Goal: Transaction & Acquisition: Subscribe to service/newsletter

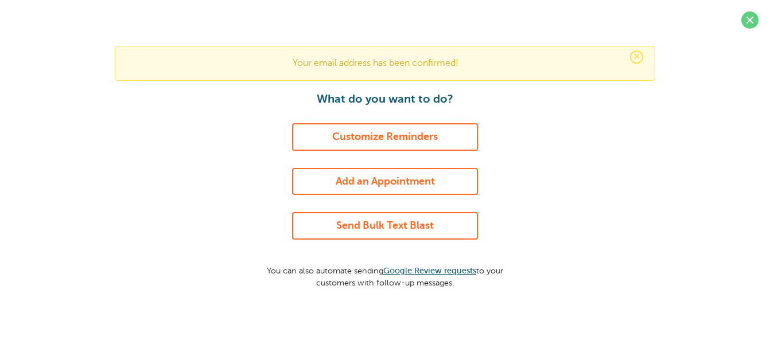
click at [377, 185] on link "Add an Appointment" at bounding box center [385, 182] width 186 height 28
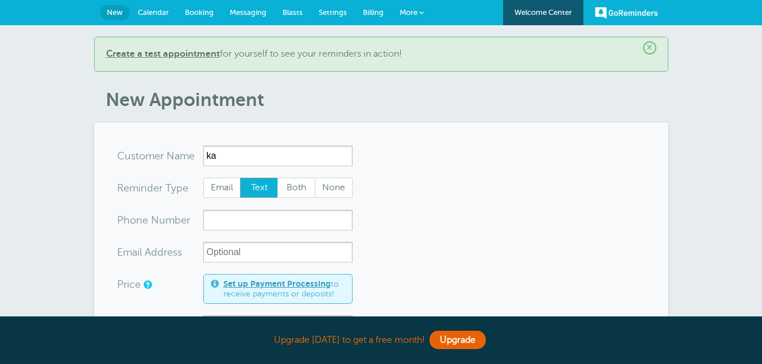
type input "k"
type input "[PERSON_NAME]"
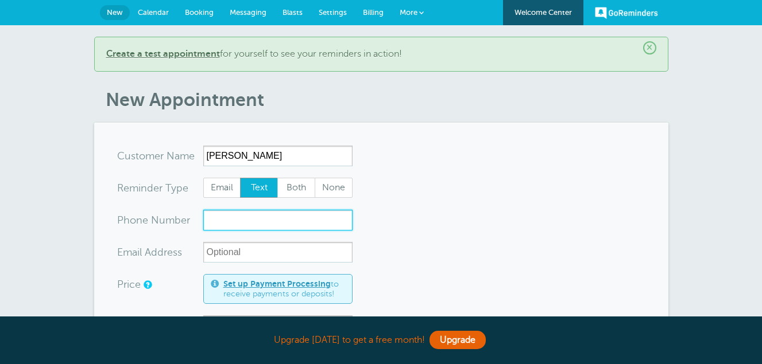
click at [221, 216] on input "xxx-no-autofill" at bounding box center [277, 220] width 149 height 21
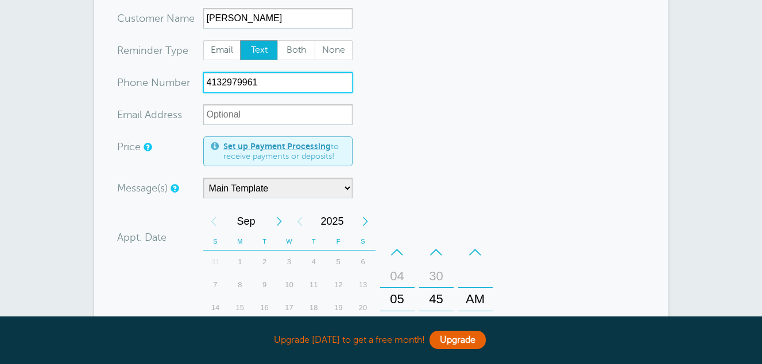
scroll to position [141, 0]
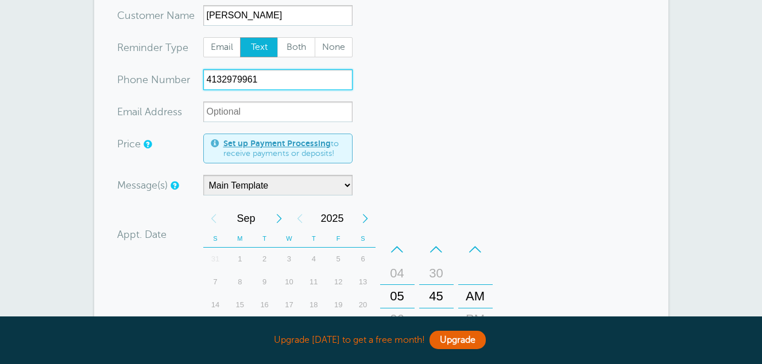
type input "4132979961"
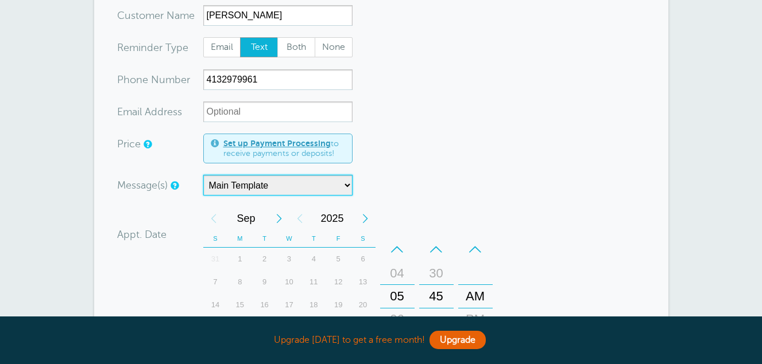
click at [324, 185] on select "Main Template" at bounding box center [277, 185] width 149 height 21
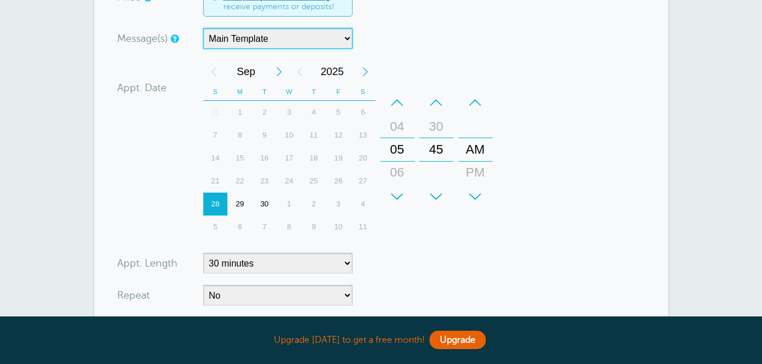
scroll to position [289, 0]
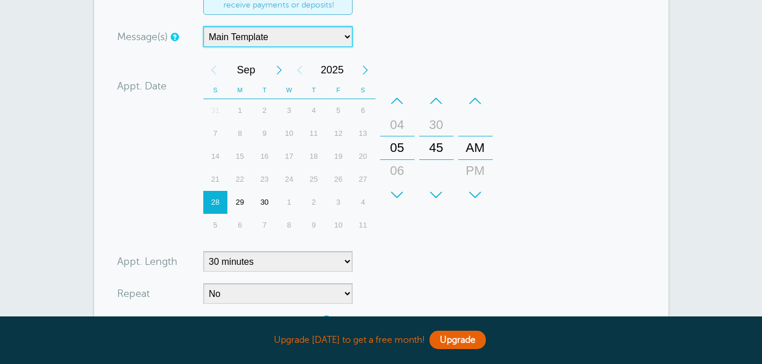
click at [280, 71] on div "Next Month" at bounding box center [279, 70] width 21 height 23
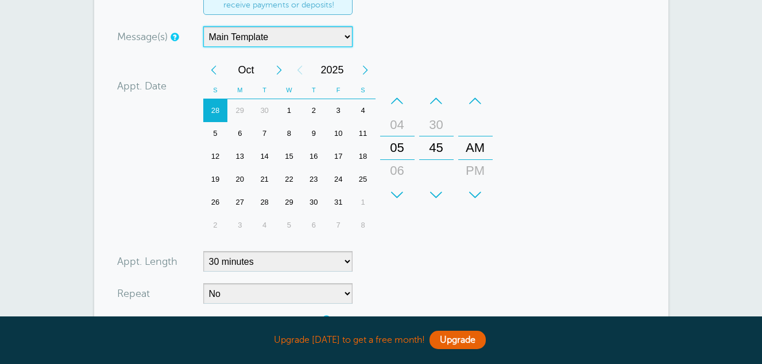
click at [265, 159] on div "14" at bounding box center [264, 156] width 25 height 23
click at [393, 192] on div "+" at bounding box center [397, 195] width 34 height 23
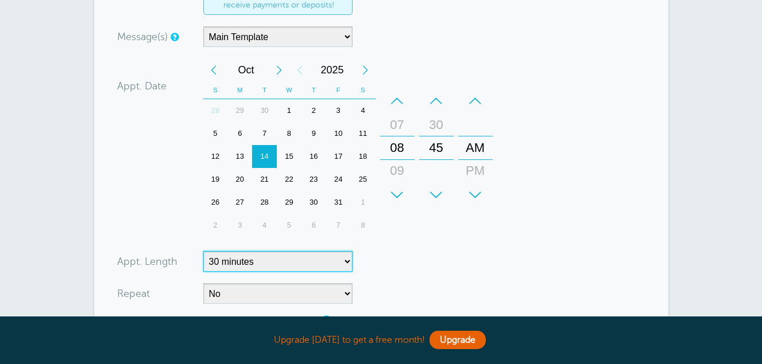
click at [290, 266] on select "5 minutes 10 minutes 15 minutes 20 minutes 25 minutes 30 minutes 35 minutes 40 …" at bounding box center [277, 261] width 149 height 21
select select "180"
click at [203, 251] on select "5 minutes 10 minutes 15 minutes 20 minutes 25 minutes 30 minutes 35 minutes 40 …" at bounding box center [277, 261] width 149 height 21
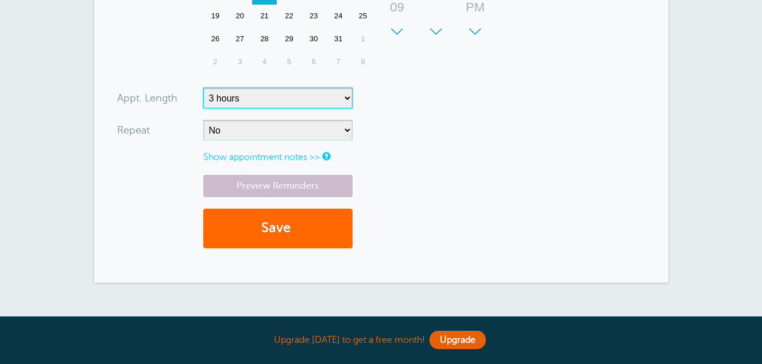
scroll to position [456, 0]
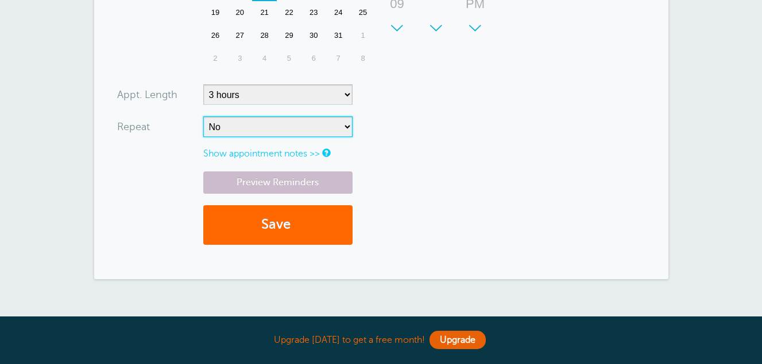
click at [228, 121] on select "No Daily Weekly Every 2 weeks Every 3 weeks Every 4 weeks Monthly Every 5 weeks…" at bounding box center [277, 127] width 149 height 21
click at [279, 156] on link "Show appointment notes >>" at bounding box center [261, 154] width 117 height 10
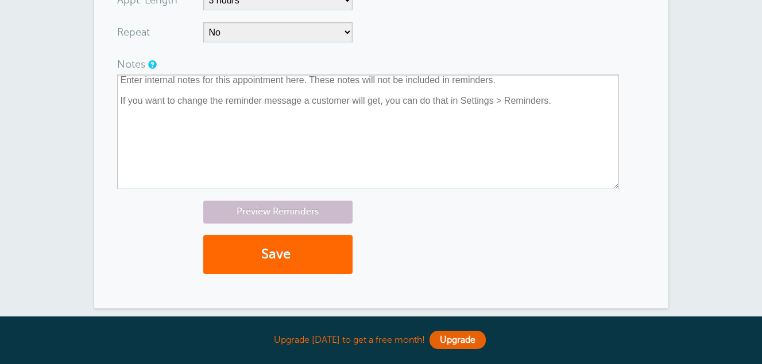
scroll to position [568, 0]
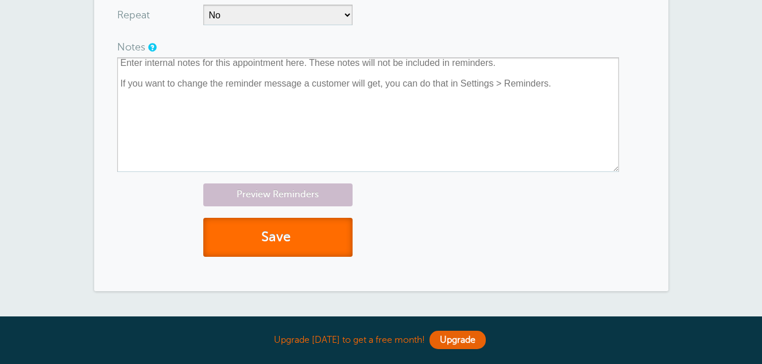
click at [252, 236] on button "Save" at bounding box center [277, 238] width 149 height 40
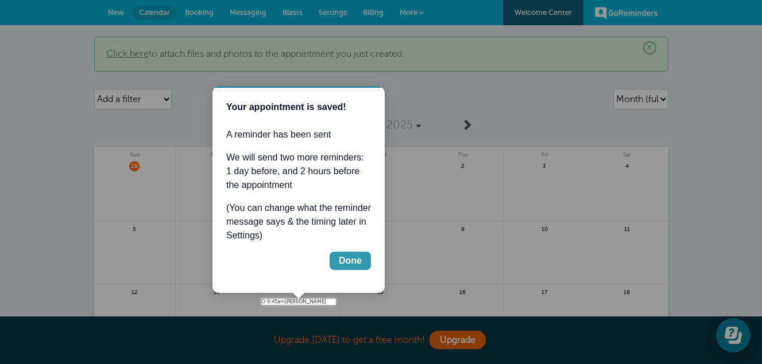
click at [342, 265] on div "Done" at bounding box center [350, 261] width 23 height 14
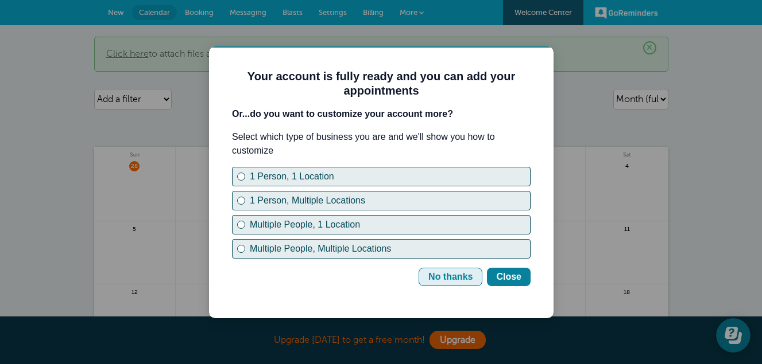
click at [442, 274] on div "No thanks" at bounding box center [450, 277] width 44 height 14
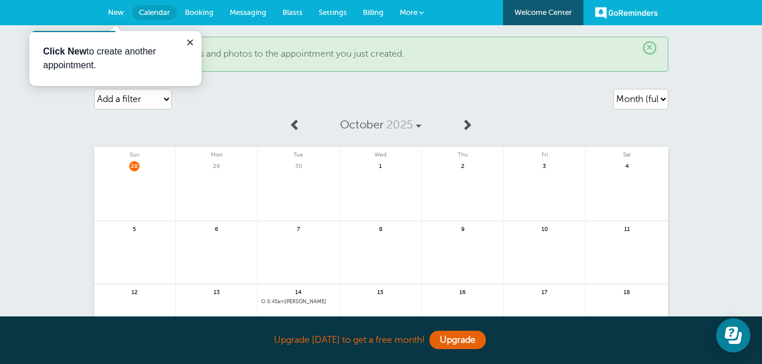
click at [258, 10] on span "Messaging" at bounding box center [248, 12] width 37 height 9
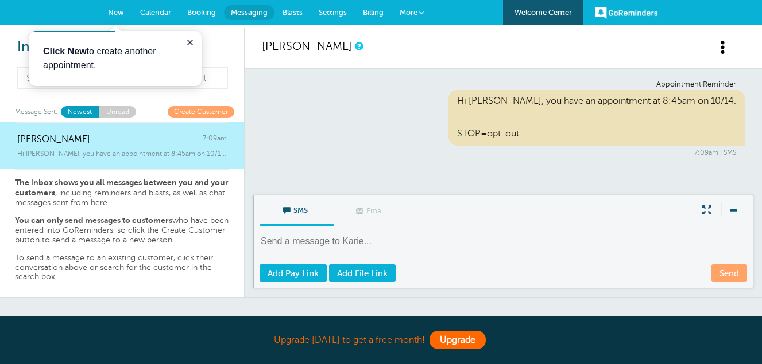
click at [454, 346] on link "Upgrade" at bounding box center [457, 340] width 56 height 18
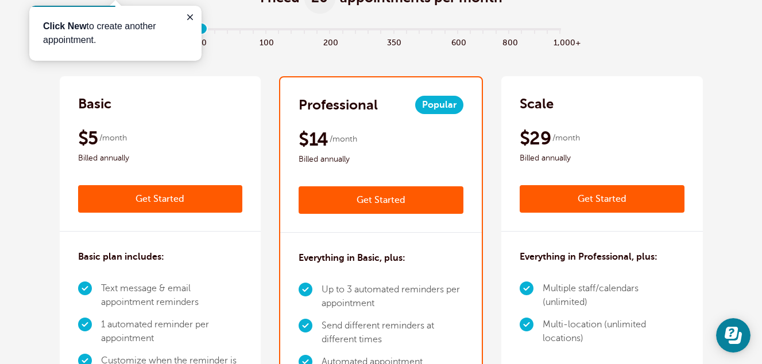
scroll to position [184, 0]
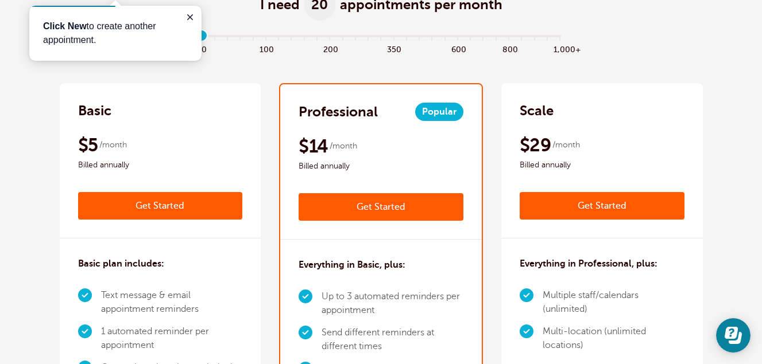
click at [374, 201] on link "Get Started" at bounding box center [380, 207] width 165 height 28
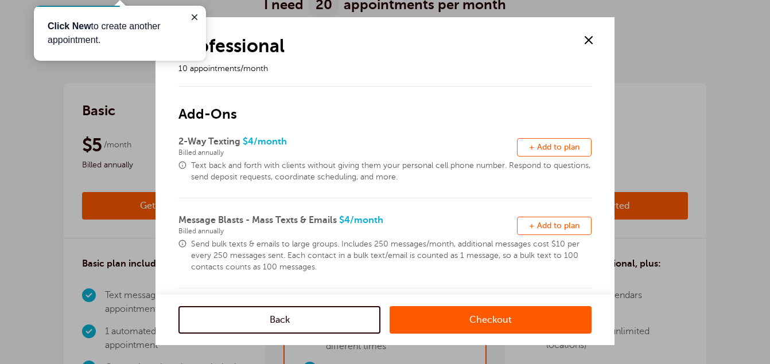
click at [589, 40] on span at bounding box center [588, 40] width 17 height 17
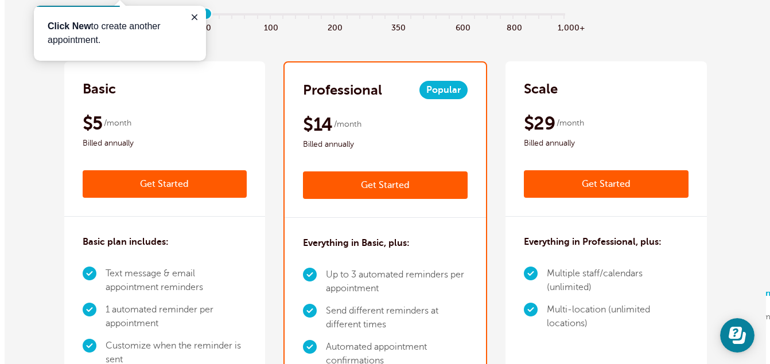
scroll to position [198, 0]
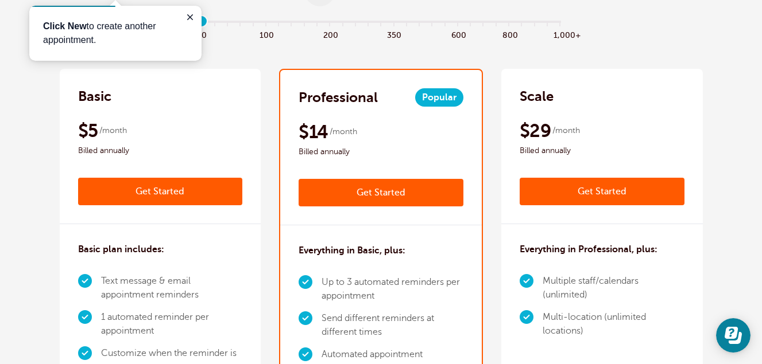
click at [409, 202] on link "Get Started" at bounding box center [380, 193] width 165 height 28
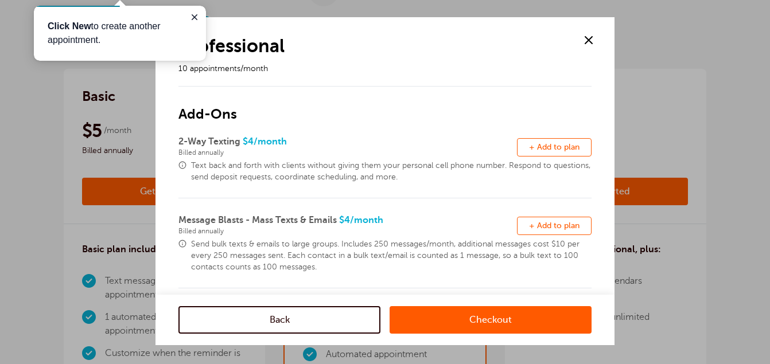
click at [465, 310] on link "Checkout" at bounding box center [491, 321] width 202 height 28
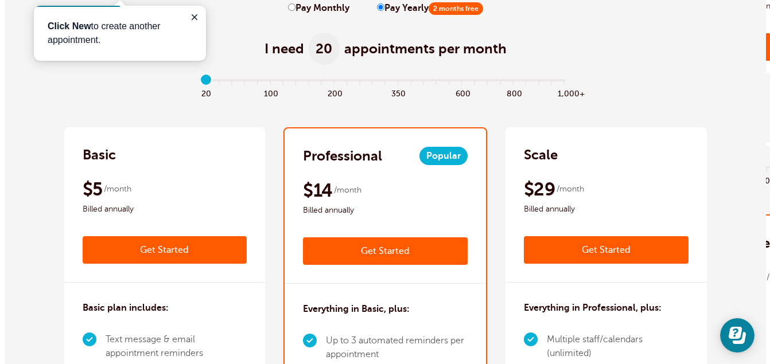
scroll to position [161, 0]
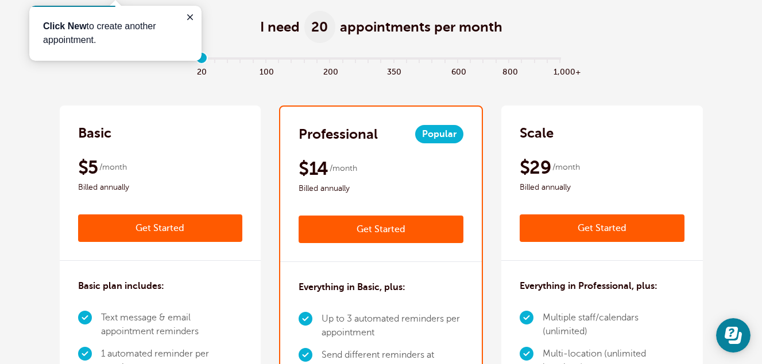
click at [168, 222] on link "Get Started" at bounding box center [160, 229] width 165 height 28
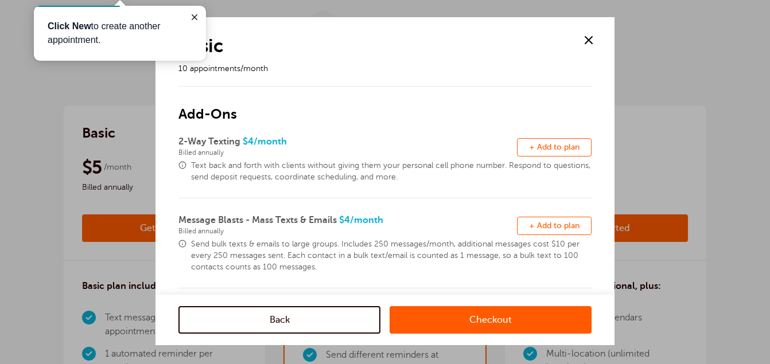
click at [491, 317] on link "Checkout" at bounding box center [491, 321] width 202 height 28
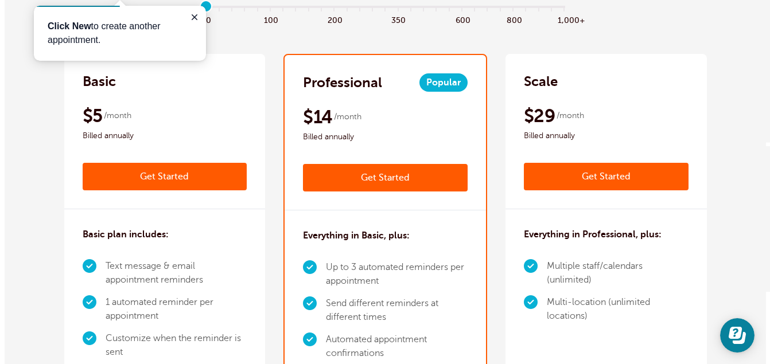
scroll to position [286, 0]
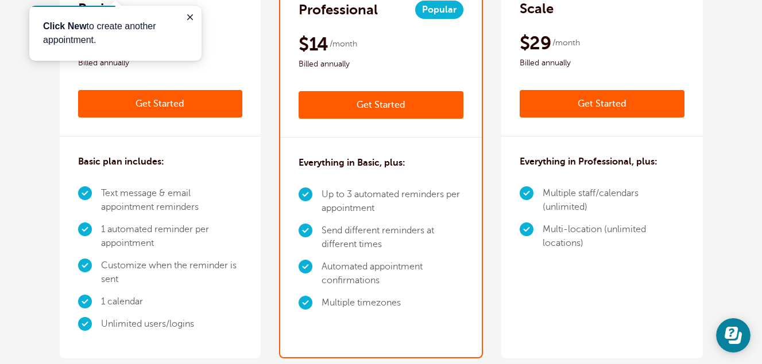
click at [373, 114] on link "Get Started" at bounding box center [380, 105] width 165 height 28
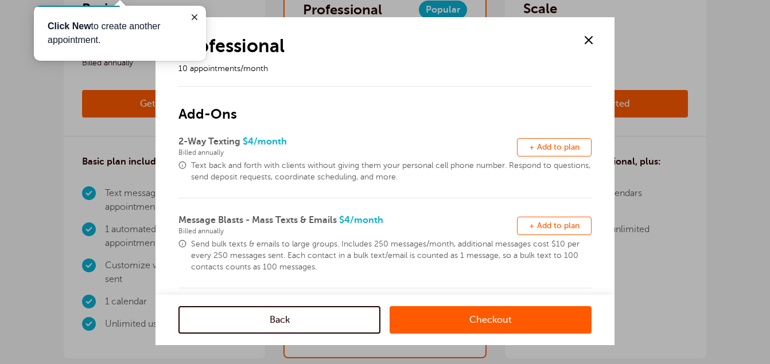
click at [464, 326] on link "Checkout" at bounding box center [491, 321] width 202 height 28
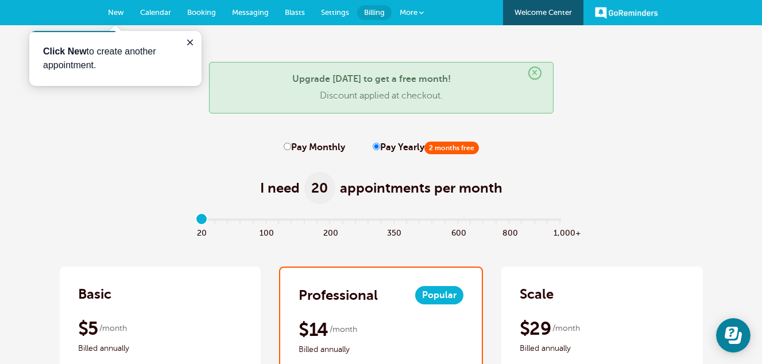
drag, startPoint x: 199, startPoint y: 221, endPoint x: 189, endPoint y: 219, distance: 10.5
click at [195, 220] on input "range" at bounding box center [380, 221] width 371 height 2
drag, startPoint x: 200, startPoint y: 218, endPoint x: 191, endPoint y: 218, distance: 9.2
click at [195, 220] on input "range" at bounding box center [380, 221] width 371 height 2
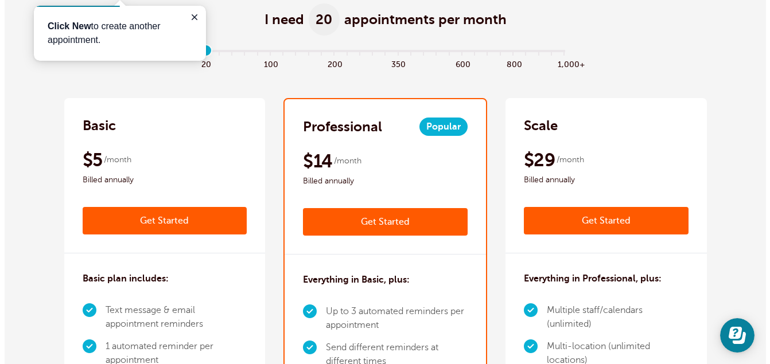
scroll to position [220, 0]
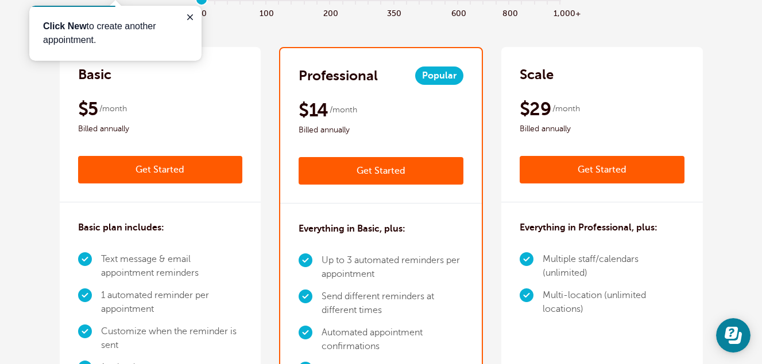
click at [381, 172] on link "Get Started" at bounding box center [380, 171] width 165 height 28
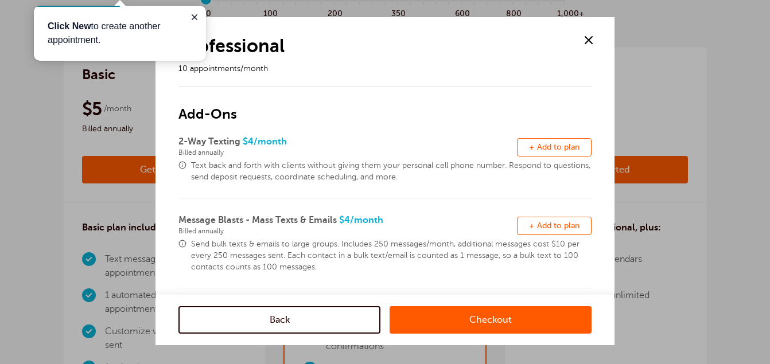
click at [480, 322] on link "Checkout" at bounding box center [491, 321] width 202 height 28
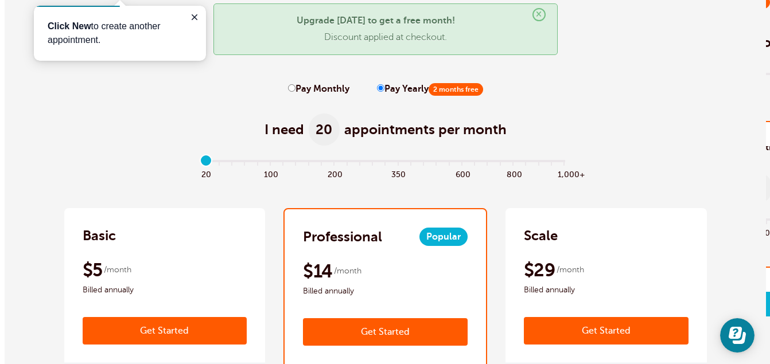
scroll to position [81, 0]
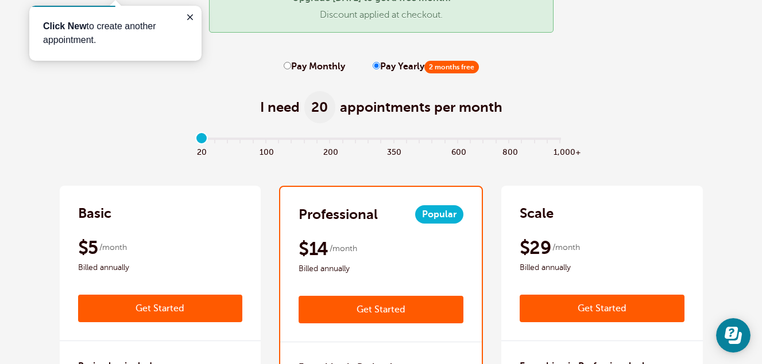
click at [339, 312] on link "Get Started" at bounding box center [380, 310] width 165 height 28
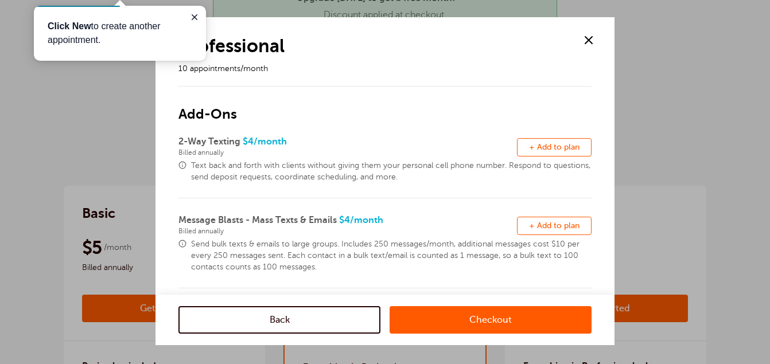
click at [422, 310] on link "Checkout" at bounding box center [491, 321] width 202 height 28
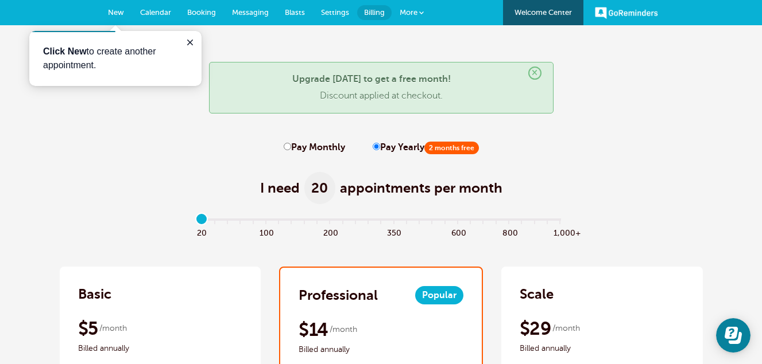
click at [154, 10] on span "Calendar" at bounding box center [155, 12] width 31 height 9
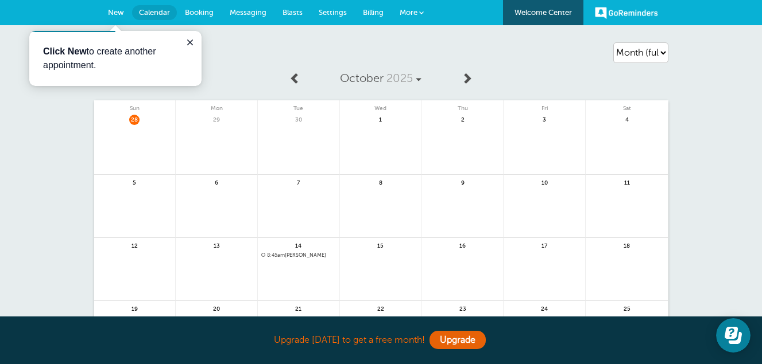
click at [130, 123] on span "28" at bounding box center [134, 119] width 10 height 9
click at [130, 117] on span "28" at bounding box center [134, 119] width 10 height 9
click at [281, 265] on link at bounding box center [299, 286] width 82 height 50
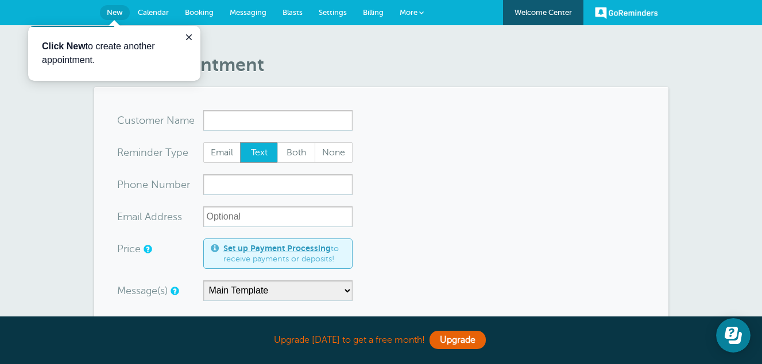
click at [245, 7] on link "Messaging" at bounding box center [248, 12] width 53 height 25
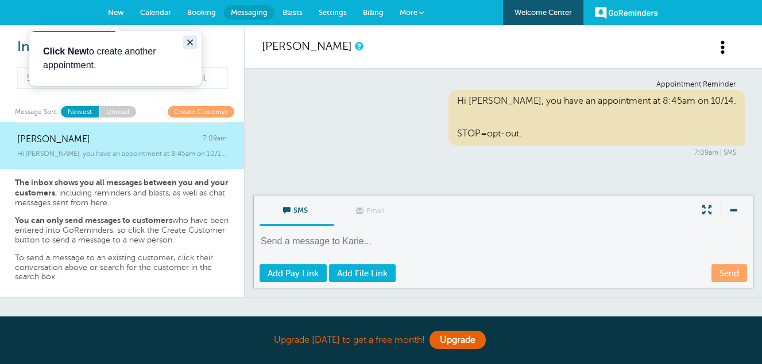
click at [187, 43] on icon "Close guide" at bounding box center [189, 42] width 9 height 9
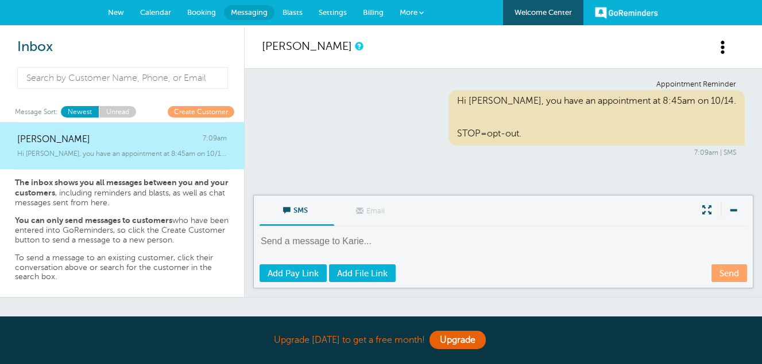
click at [296, 9] on span "Blasts" at bounding box center [292, 12] width 20 height 9
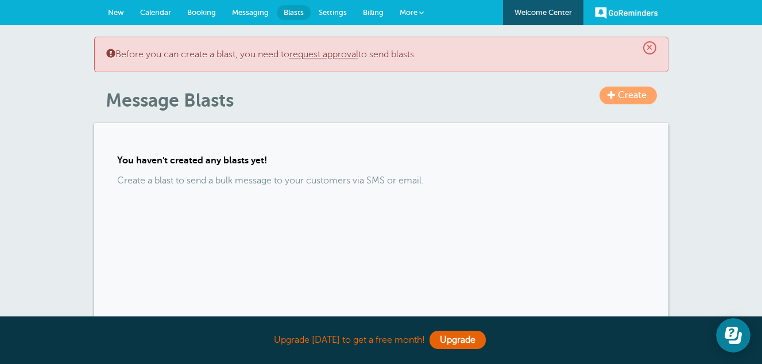
click at [206, 10] on span "Booking" at bounding box center [201, 12] width 29 height 9
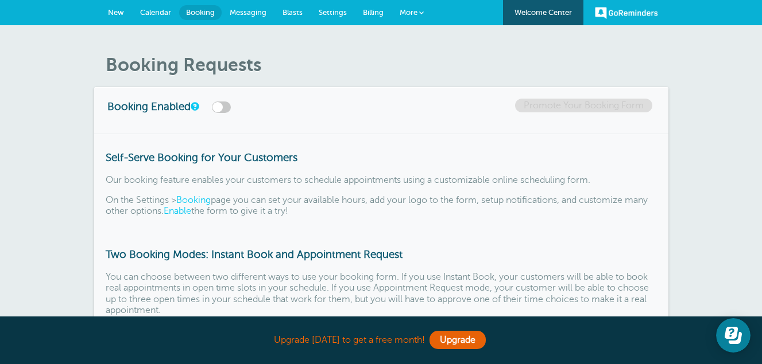
click at [339, 14] on span "Settings" at bounding box center [333, 12] width 28 height 9
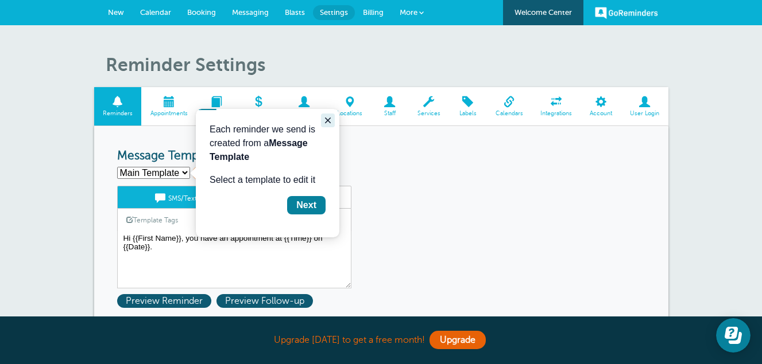
click at [327, 124] on icon "Close guide" at bounding box center [327, 120] width 9 height 9
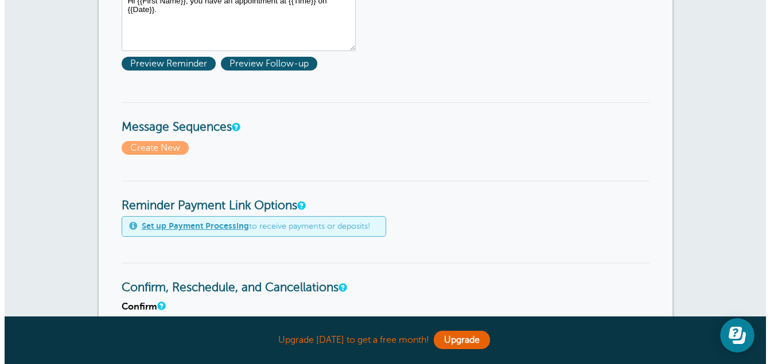
scroll to position [242, 0]
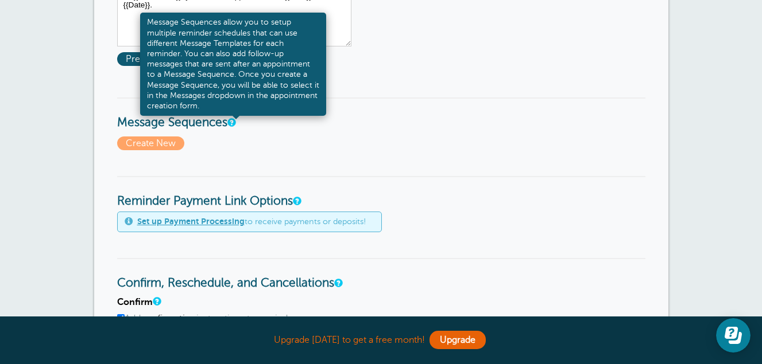
click at [230, 123] on link at bounding box center [230, 122] width 7 height 7
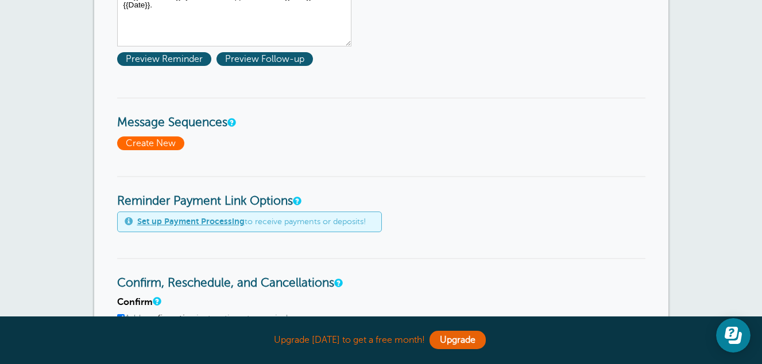
click at [133, 141] on span "Create New" at bounding box center [150, 144] width 67 height 14
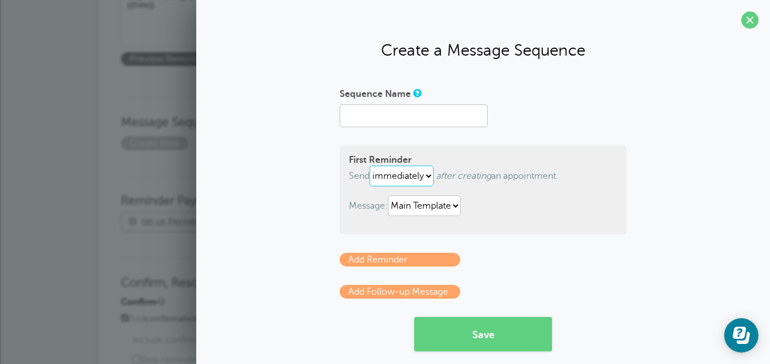
click at [423, 176] on select "immediately 1 2 3 4 5 6 7 8 9 10 11 12 13 14 15 16 17 18 19 20 21 22 23 24 25 2…" at bounding box center [402, 176] width 64 height 21
click at [384, 265] on link "Add Reminder" at bounding box center [400, 260] width 121 height 14
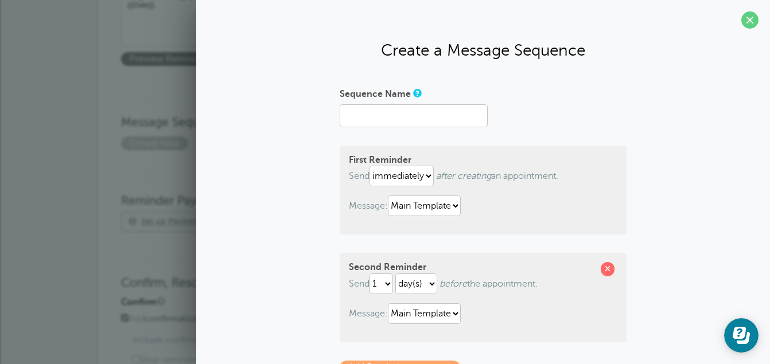
drag, startPoint x: 766, startPoint y: 100, endPoint x: 715, endPoint y: 69, distance: 59.9
click at [715, 69] on section "Create a Message Sequence Sequence Name First Reminder Send immediately 1 2 3 4…" at bounding box center [483, 243] width 574 height 486
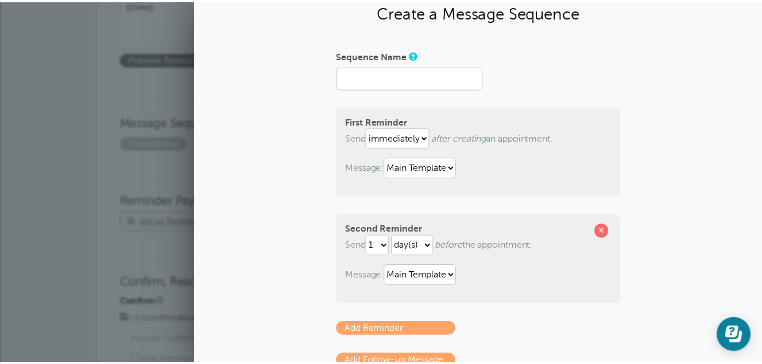
scroll to position [0, 0]
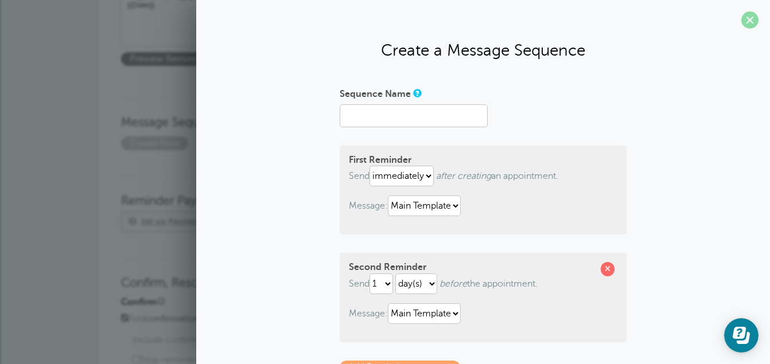
click at [744, 22] on span at bounding box center [750, 19] width 17 height 17
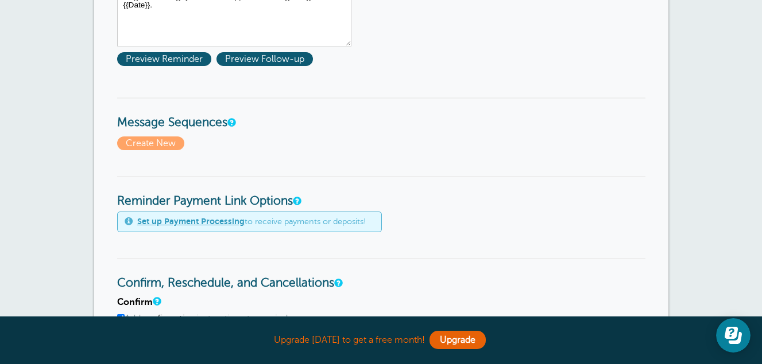
scroll to position [266, 0]
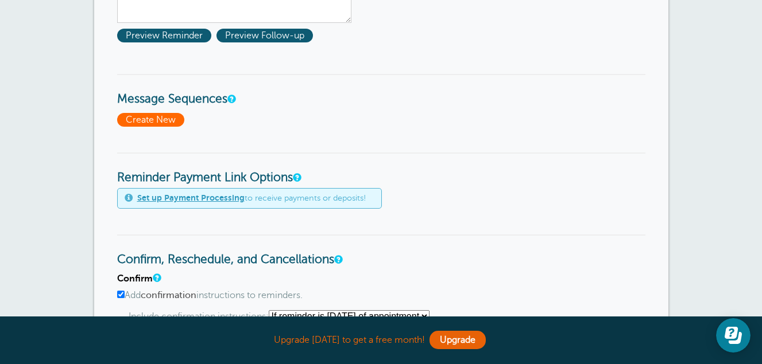
click at [137, 123] on span "Create New" at bounding box center [150, 120] width 67 height 14
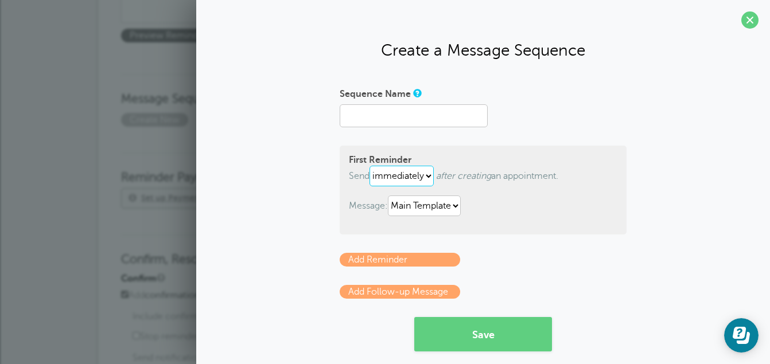
click at [413, 176] on select "immediately 1 2 3 4 5 6 7 8 9 10 11 12 13 14 15 16 17 18 19 20 21 22 23 24 25 2…" at bounding box center [402, 176] width 64 height 21
select select "3"
click at [370, 166] on select "immediately 1 2 3 4 5 6 7 8 9 10 11 12 13 14 15 16 17 18 19 20 21 22 23 24 25 2…" at bounding box center [402, 176] width 64 height 21
click at [398, 179] on select "hour(s) day(s)" at bounding box center [418, 176] width 42 height 21
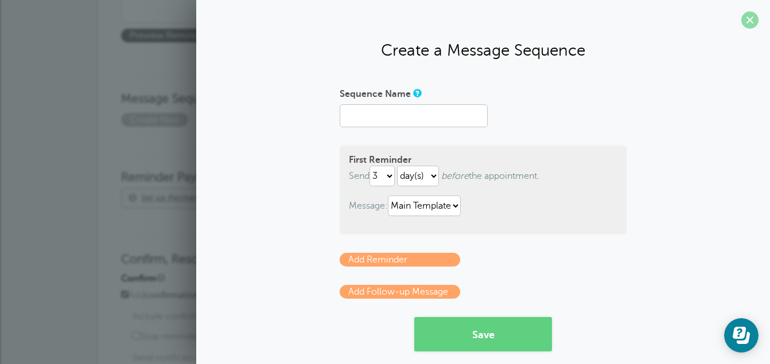
click at [742, 24] on span at bounding box center [750, 19] width 17 height 17
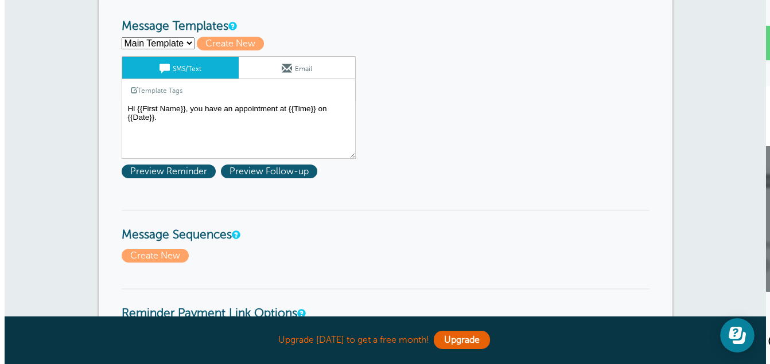
scroll to position [104, 0]
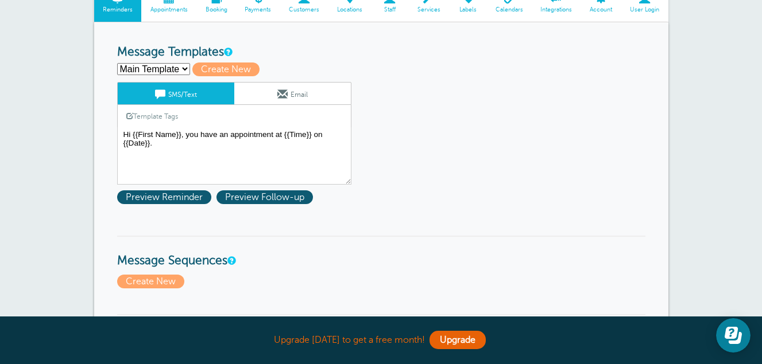
click at [166, 69] on select "Main Template Create new..." at bounding box center [153, 69] width 73 height 12
click at [138, 197] on span "Preview Reminder" at bounding box center [164, 198] width 94 height 14
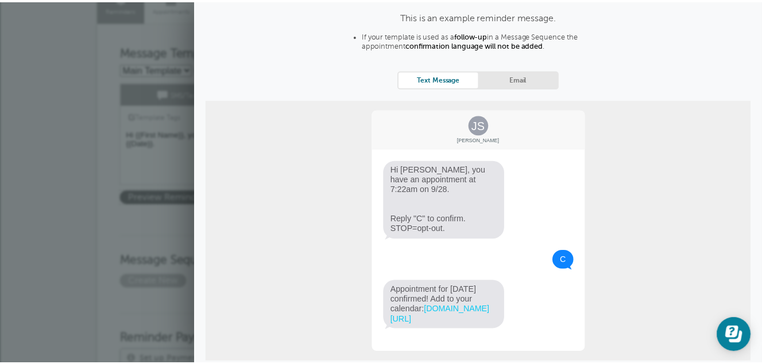
scroll to position [103, 0]
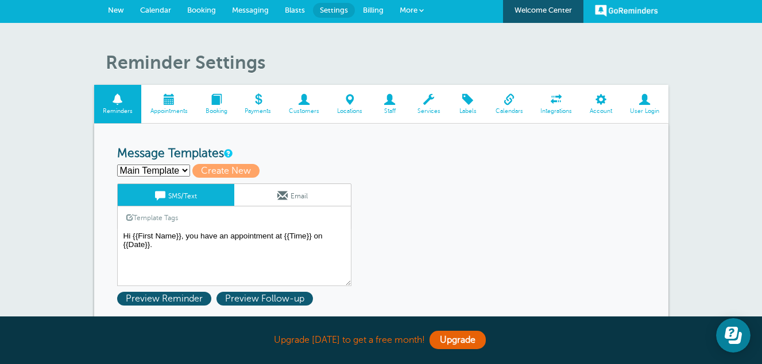
scroll to position [0, 0]
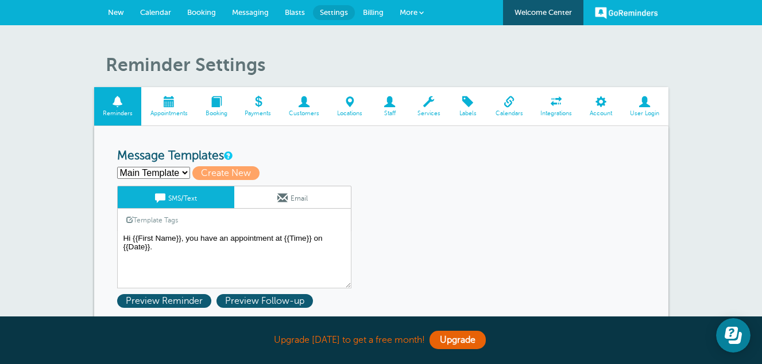
click at [370, 5] on link "Billing" at bounding box center [373, 12] width 37 height 25
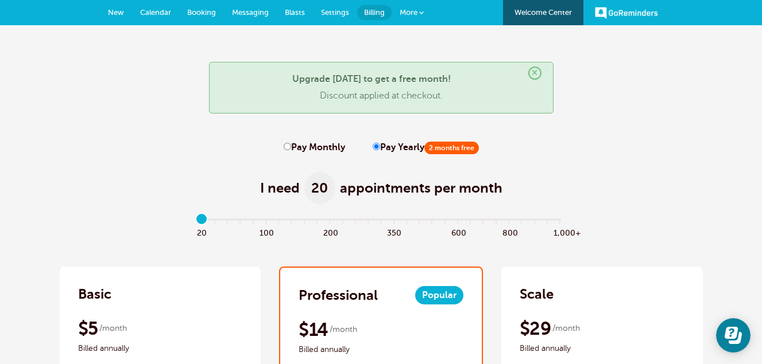
click at [533, 73] on span "×" at bounding box center [534, 73] width 13 height 13
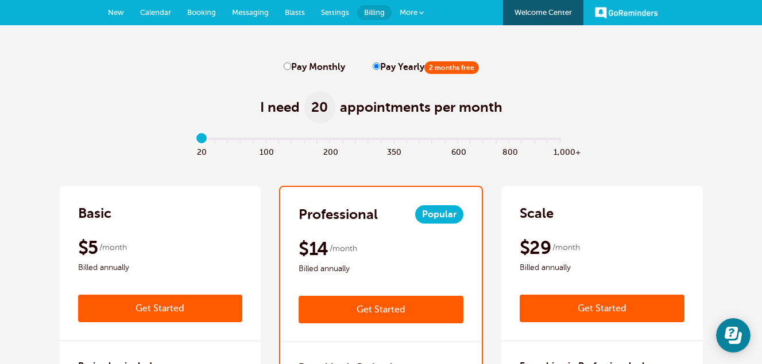
click at [456, 69] on span "2 months free" at bounding box center [451, 67] width 55 height 13
click at [380, 69] on input "Pay Yearly 2 months free" at bounding box center [376, 66] width 7 height 7
click at [289, 66] on input "Pay Monthly" at bounding box center [287, 66] width 7 height 7
radio input "true"
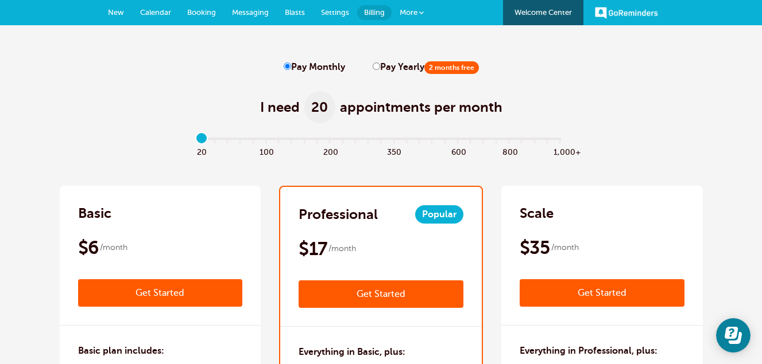
click at [375, 68] on input "Pay Yearly 2 months free" at bounding box center [376, 66] width 7 height 7
radio input "true"
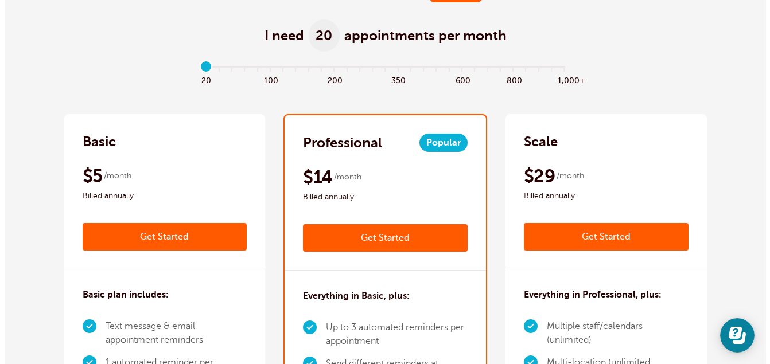
scroll to position [57, 0]
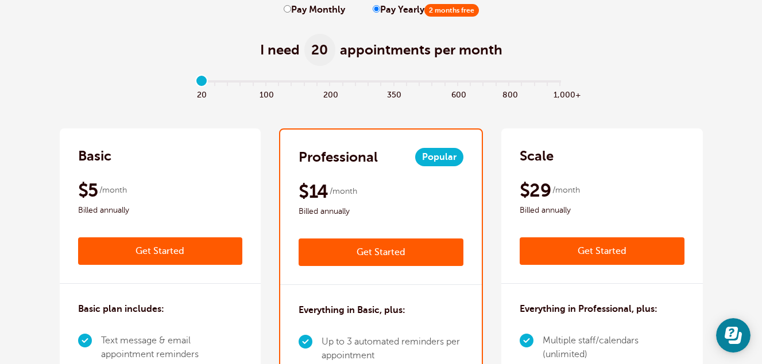
click at [371, 257] on link "Get Started" at bounding box center [380, 253] width 165 height 28
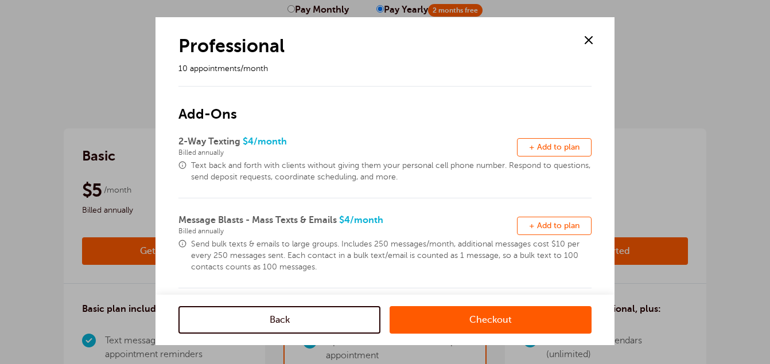
click at [471, 317] on link "Checkout" at bounding box center [491, 321] width 202 height 28
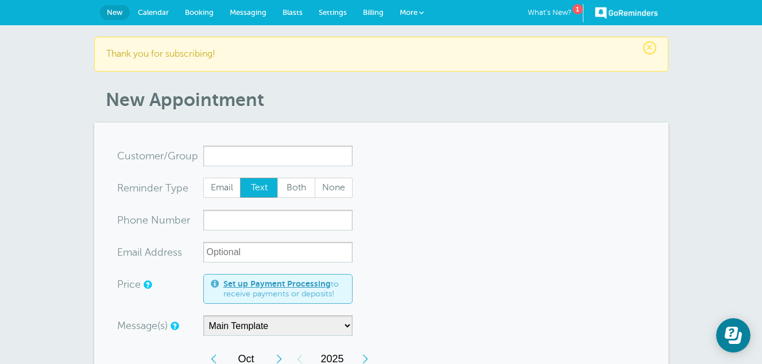
click at [403, 11] on span "More" at bounding box center [408, 12] width 18 height 9
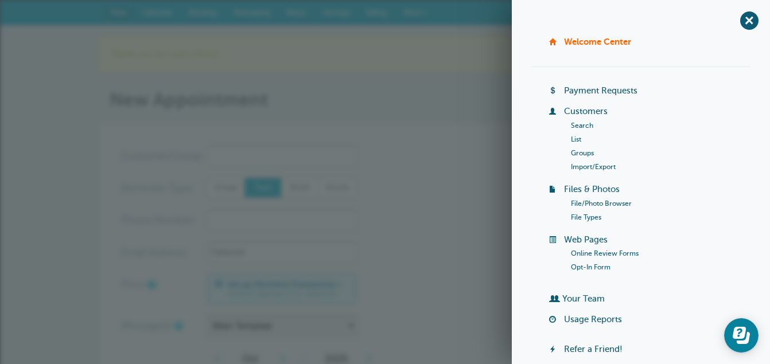
click at [484, 84] on header "× Thank you for subscribing! New Appointment" at bounding box center [385, 74] width 574 height 75
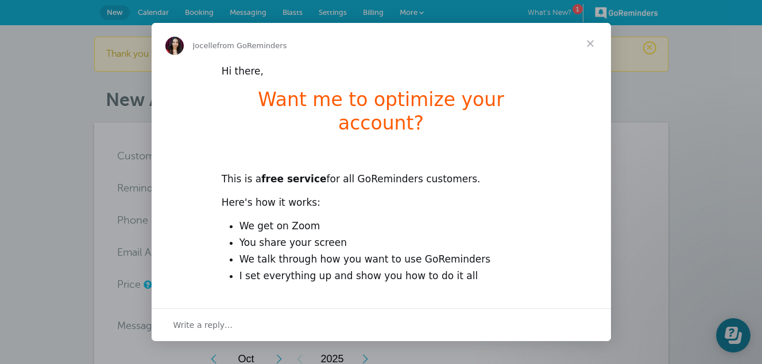
click at [21, 176] on div "Intercom messenger" at bounding box center [381, 182] width 762 height 364
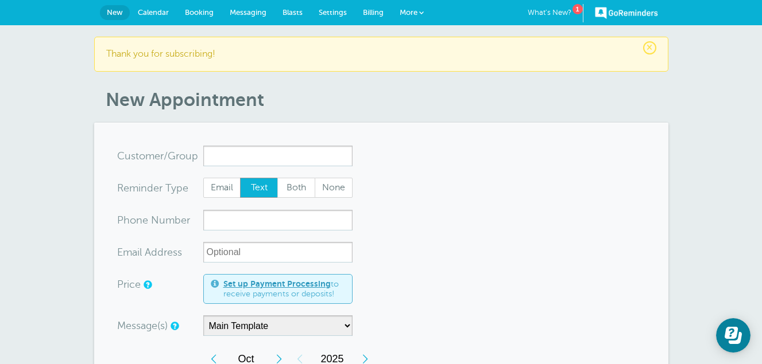
click at [420, 13] on span at bounding box center [421, 12] width 5 height 5
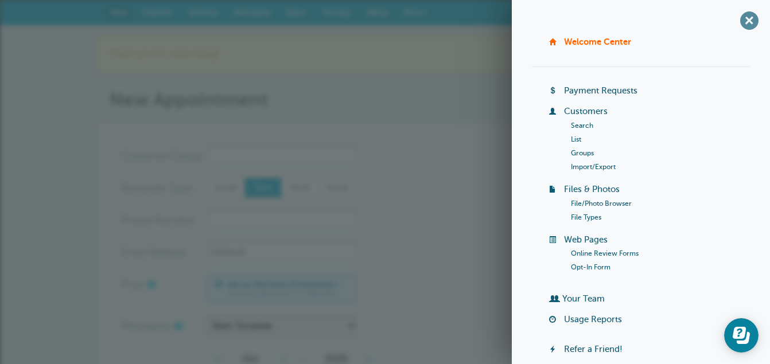
click at [738, 22] on span "+" at bounding box center [749, 20] width 26 height 26
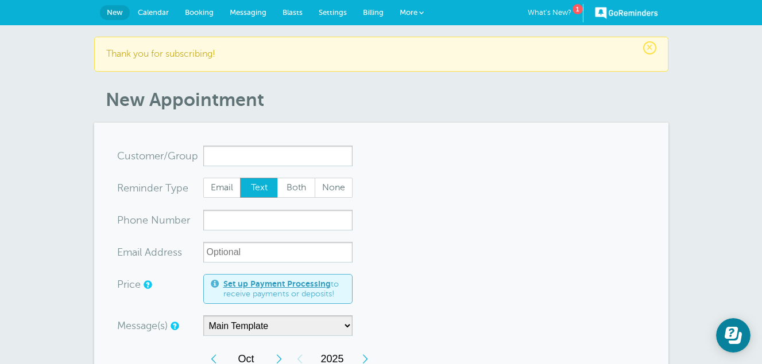
click at [363, 10] on span "Billing" at bounding box center [373, 12] width 21 height 9
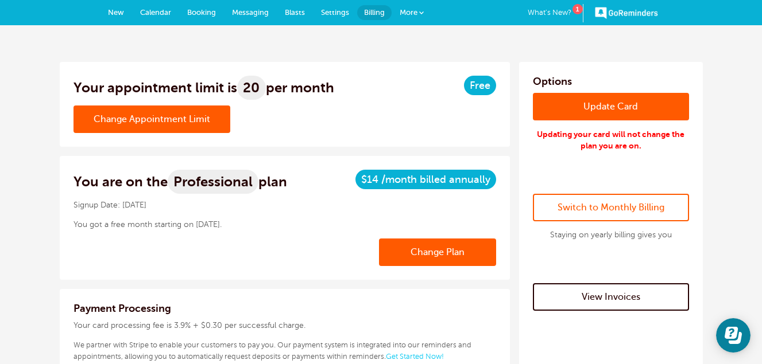
drag, startPoint x: 633, startPoint y: 1, endPoint x: 531, endPoint y: 156, distance: 185.3
click at [531, 156] on div "Options Update Card Updating your card will not change the plan you are on. Swi…" at bounding box center [611, 223] width 184 height 322
